Goal: Task Accomplishment & Management: Manage account settings

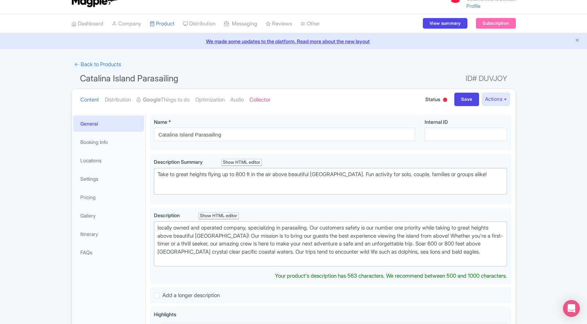
scroll to position [20, 0]
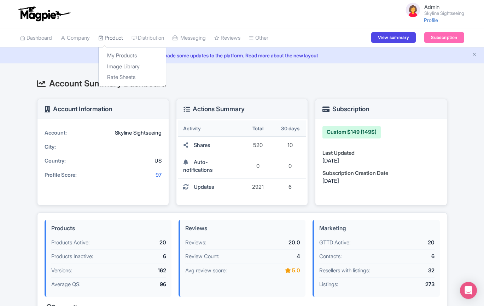
click at [116, 38] on link "Product" at bounding box center [110, 37] width 25 height 19
click at [117, 52] on link "My Products" at bounding box center [132, 55] width 67 height 11
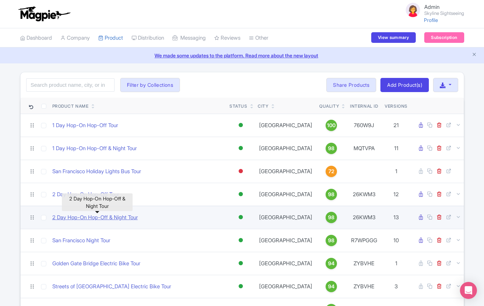
click at [128, 218] on link "2 Day Hop-On Hop-Off & Night Tour" at bounding box center [95, 217] width 86 height 8
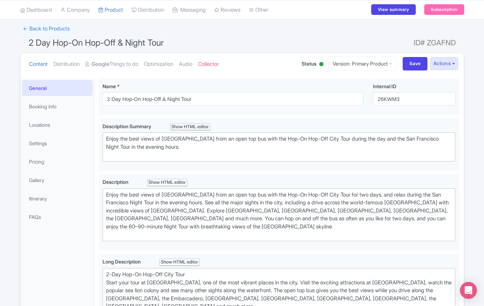
scroll to position [51, 0]
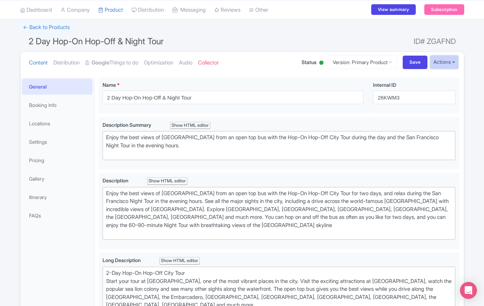
click at [444, 65] on button "Actions" at bounding box center [444, 62] width 28 height 13
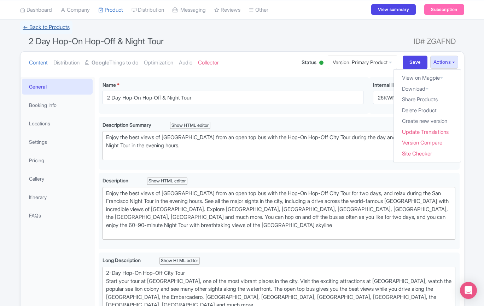
click at [54, 30] on link "← Back to Products" at bounding box center [46, 28] width 52 height 14
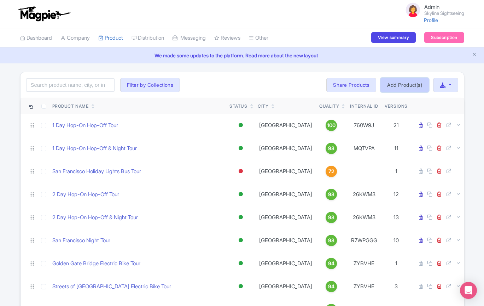
click at [421, 87] on link "Add Product(s)" at bounding box center [405, 85] width 48 height 14
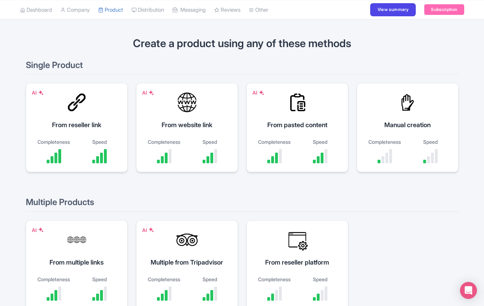
scroll to position [46, 0]
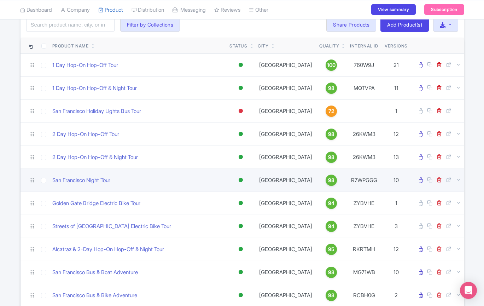
scroll to position [69, 0]
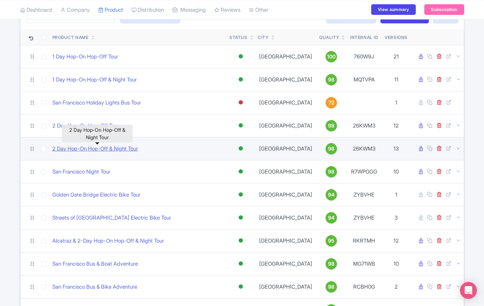
click at [85, 149] on link "2 Day Hop-On Hop-Off & Night Tour" at bounding box center [95, 149] width 86 height 8
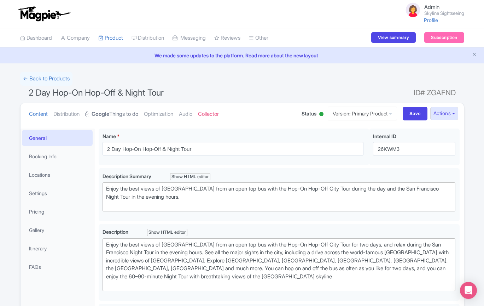
click at [113, 115] on link "Google Things to do" at bounding box center [111, 114] width 53 height 22
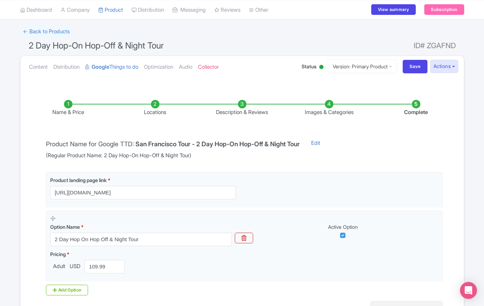
scroll to position [55, 0]
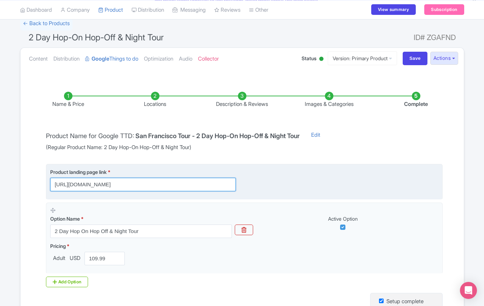
click at [169, 185] on input "[URL][DOMAIN_NAME]" at bounding box center [143, 184] width 186 height 13
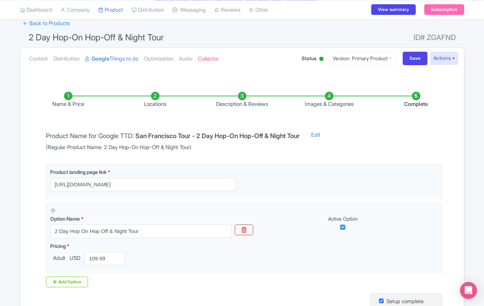
scroll to position [0, 0]
click at [153, 95] on li "Locations" at bounding box center [155, 100] width 87 height 17
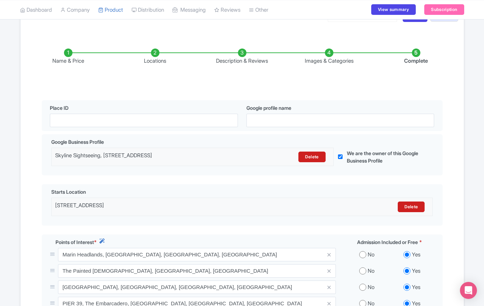
scroll to position [80, 0]
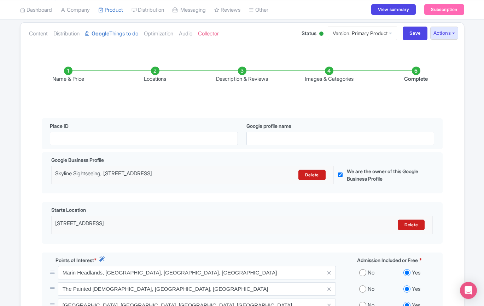
click at [240, 69] on li "Description & Reviews" at bounding box center [242, 75] width 87 height 17
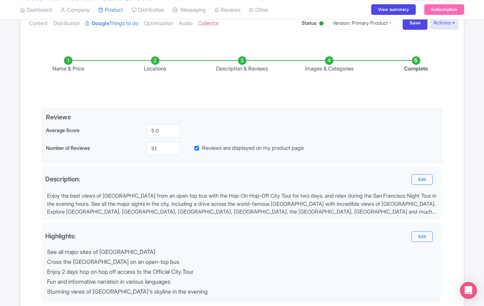
scroll to position [83, 0]
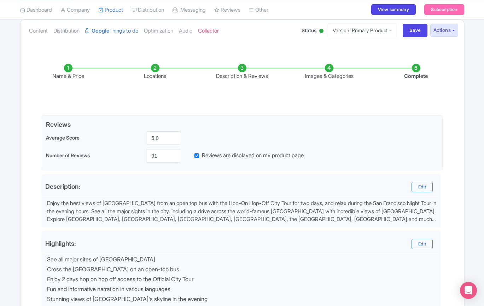
click at [328, 69] on li "Images & Categories" at bounding box center [329, 72] width 87 height 17
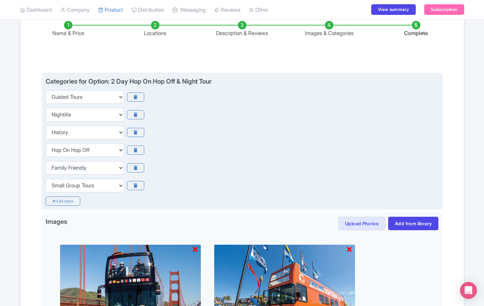
scroll to position [131, 0]
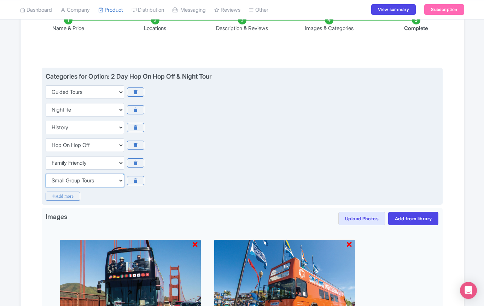
click at [92, 181] on select "Choose categories Adults Only Animals Audio Guide Beaches Bike Tours Boat Tours…" at bounding box center [85, 180] width 79 height 13
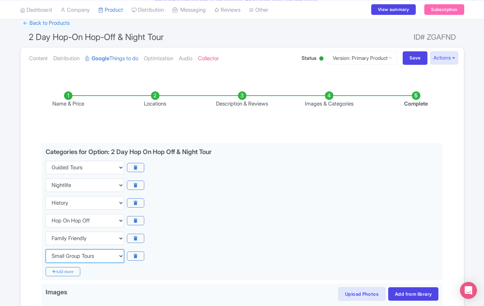
scroll to position [48, 0]
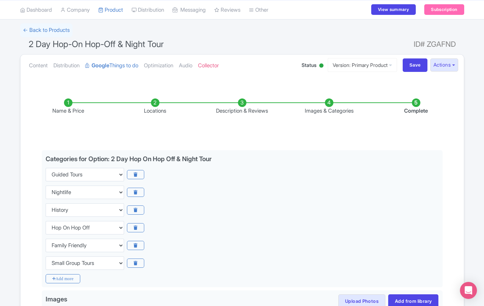
click at [416, 103] on li "Complete" at bounding box center [416, 106] width 87 height 17
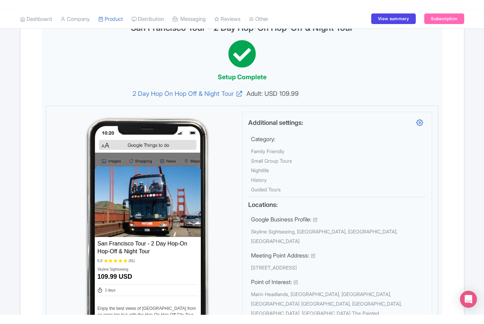
scroll to position [201, 0]
